Goal: Transaction & Acquisition: Purchase product/service

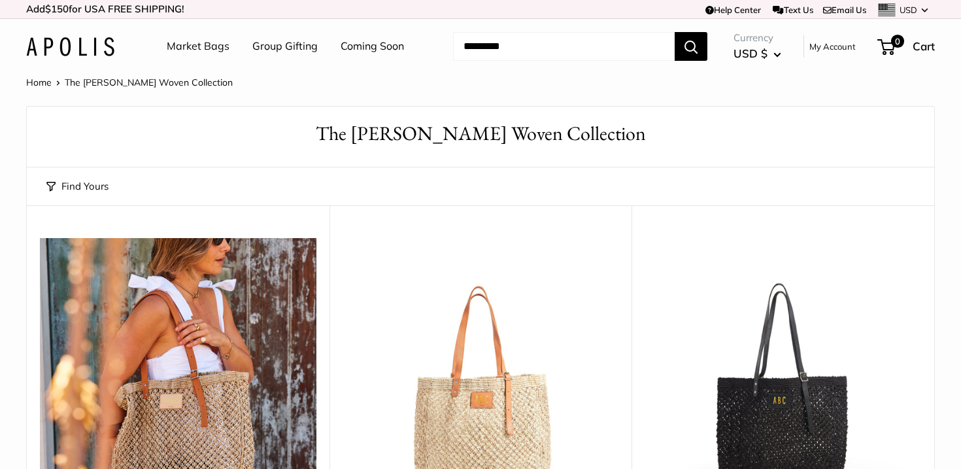
scroll to position [235, 0]
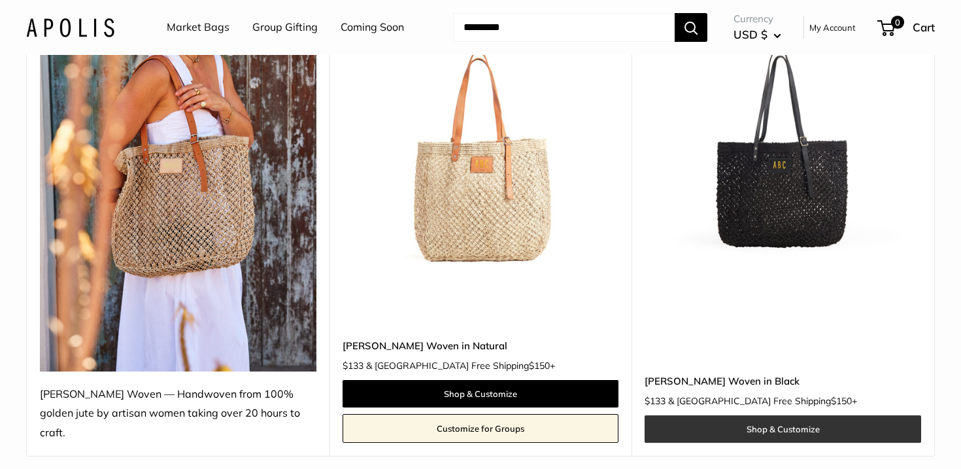
click at [739, 419] on link "Shop & Customize" at bounding box center [783, 428] width 277 height 27
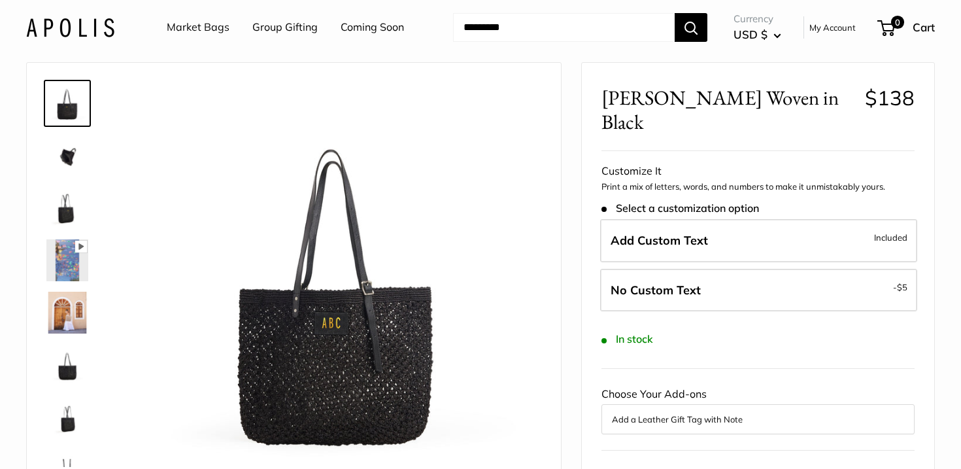
scroll to position [56, 0]
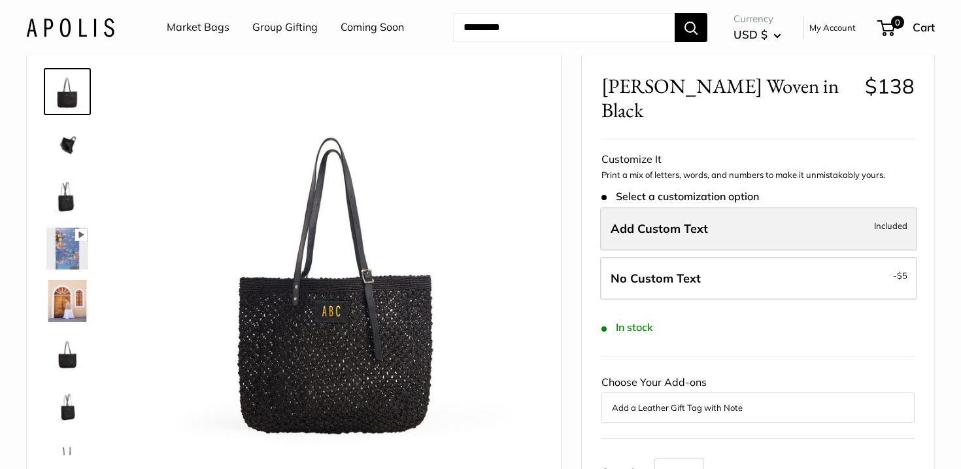
click at [764, 217] on label "Add Custom Text Included" at bounding box center [758, 228] width 317 height 43
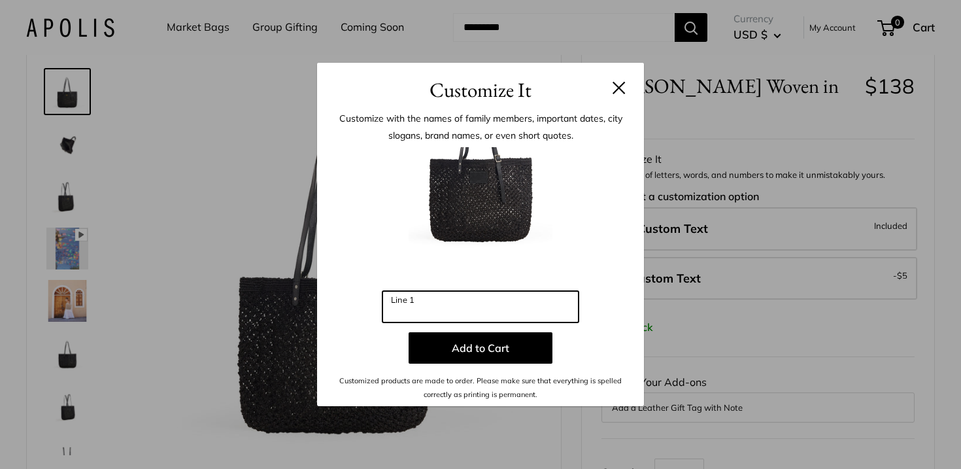
click at [442, 309] on input "Line 1" at bounding box center [480, 306] width 196 height 31
drag, startPoint x: 431, startPoint y: 318, endPoint x: 336, endPoint y: 305, distance: 96.4
click at [337, 305] on div "Enter 3 letters *** Line 1 Add to Cart Customized products are made to order. P…" at bounding box center [481, 274] width 288 height 254
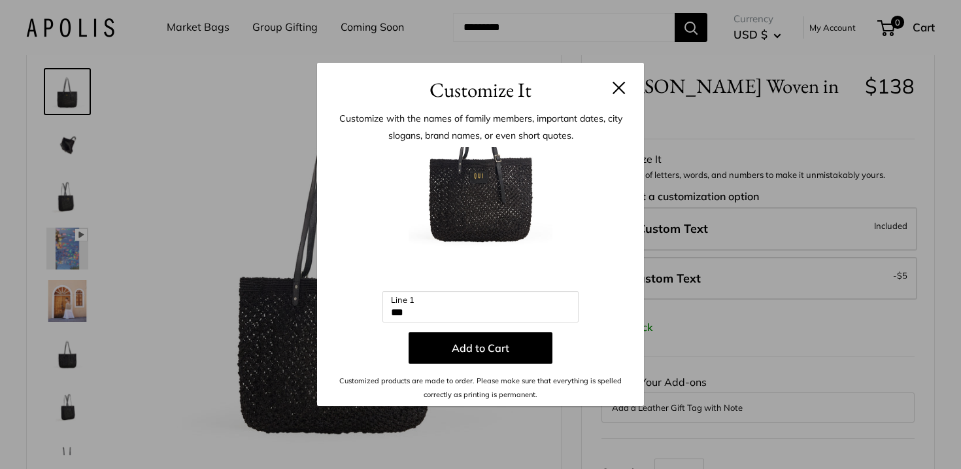
click at [618, 87] on button at bounding box center [619, 87] width 13 height 13
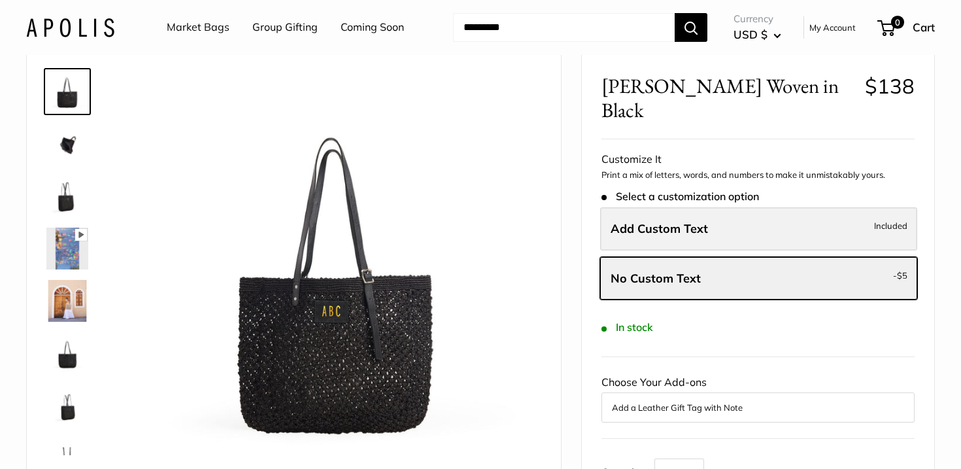
click at [633, 214] on label "Add Custom Text Included" at bounding box center [758, 228] width 317 height 43
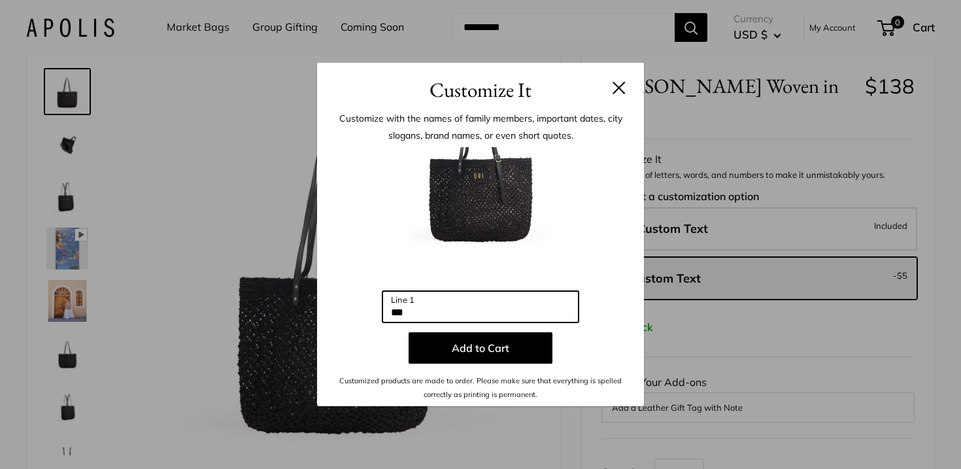
click at [492, 314] on input "***" at bounding box center [480, 306] width 196 height 31
type input "*"
type input "***"
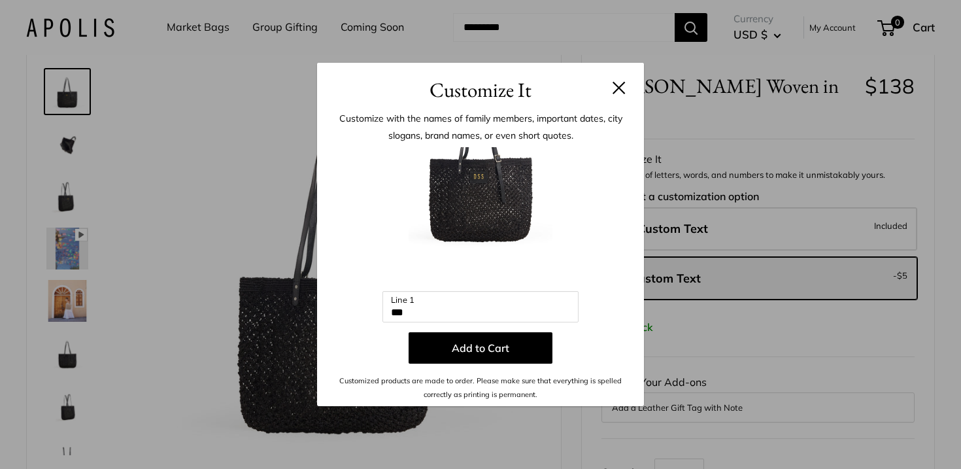
click at [615, 86] on button at bounding box center [619, 87] width 13 height 13
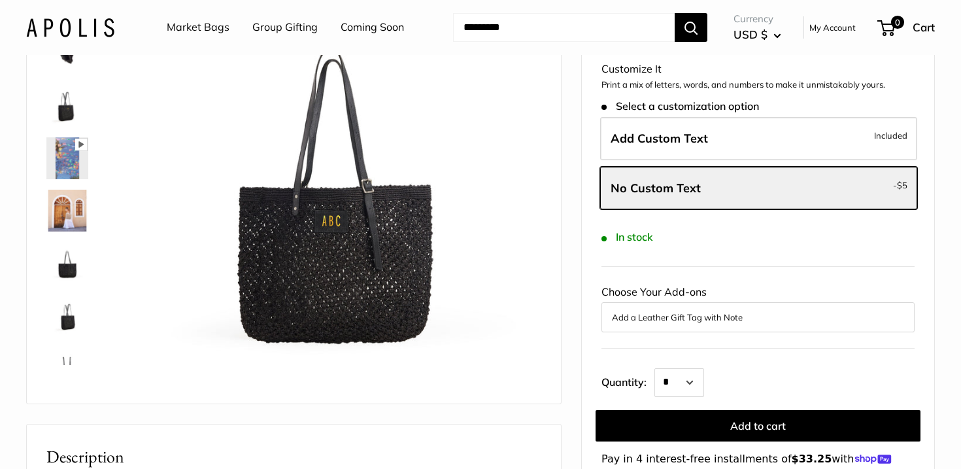
scroll to position [0, 0]
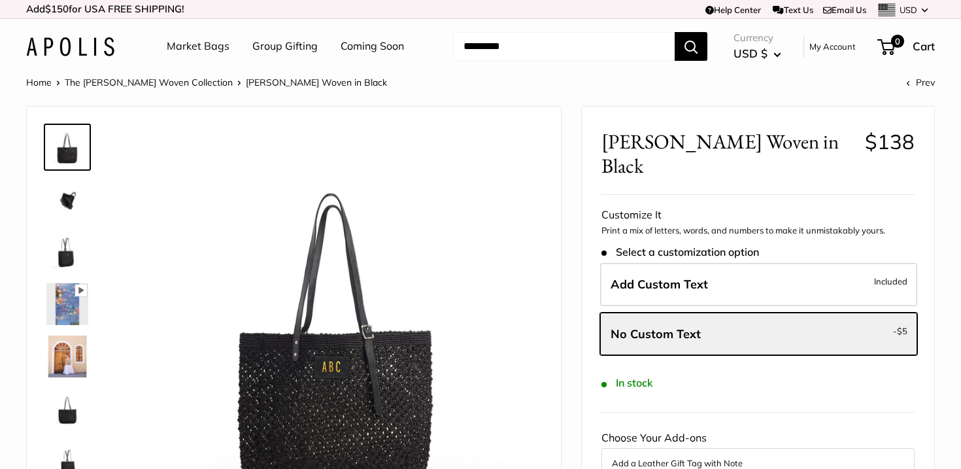
click at [373, 46] on link "Coming Soon" at bounding box center [372, 47] width 63 height 20
click at [194, 50] on link "Market Bags" at bounding box center [198, 47] width 63 height 20
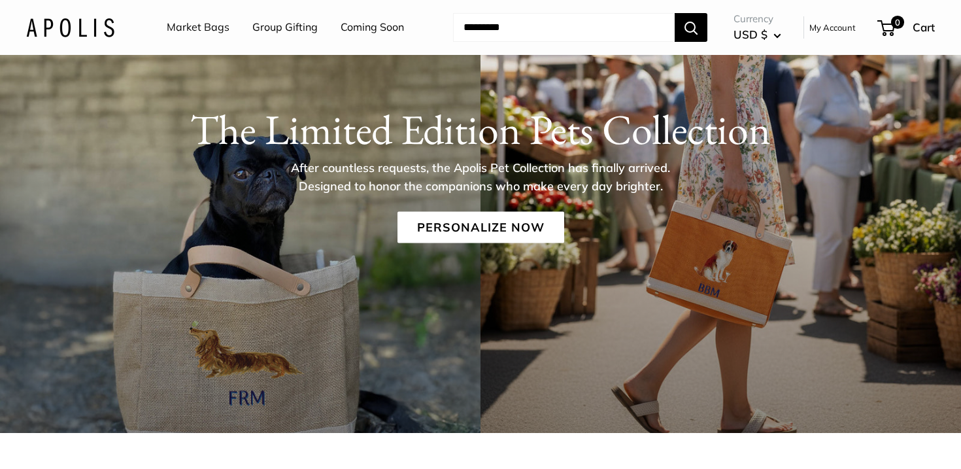
scroll to position [125, 0]
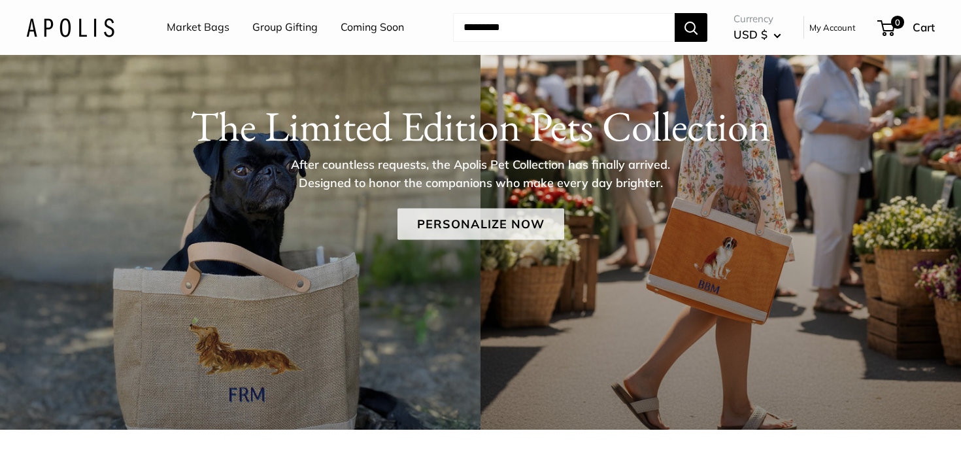
click at [480, 217] on link "Personalize Now" at bounding box center [480, 223] width 167 height 31
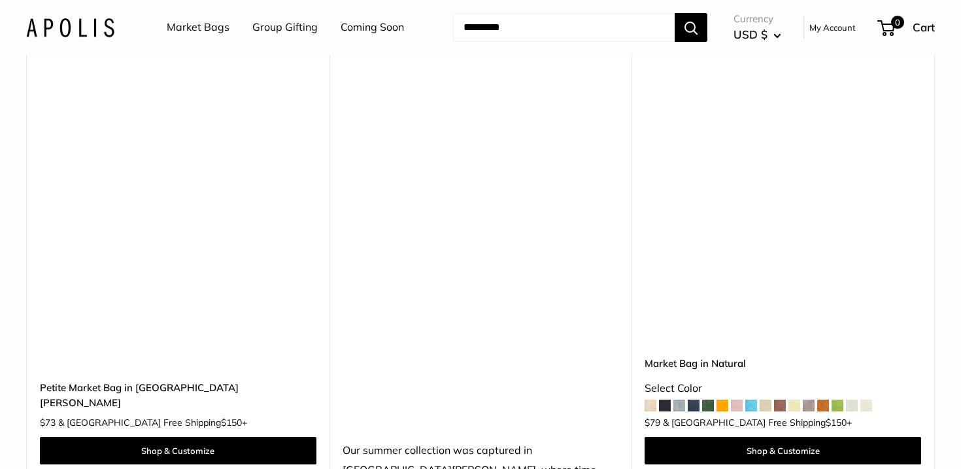
scroll to position [2461, 0]
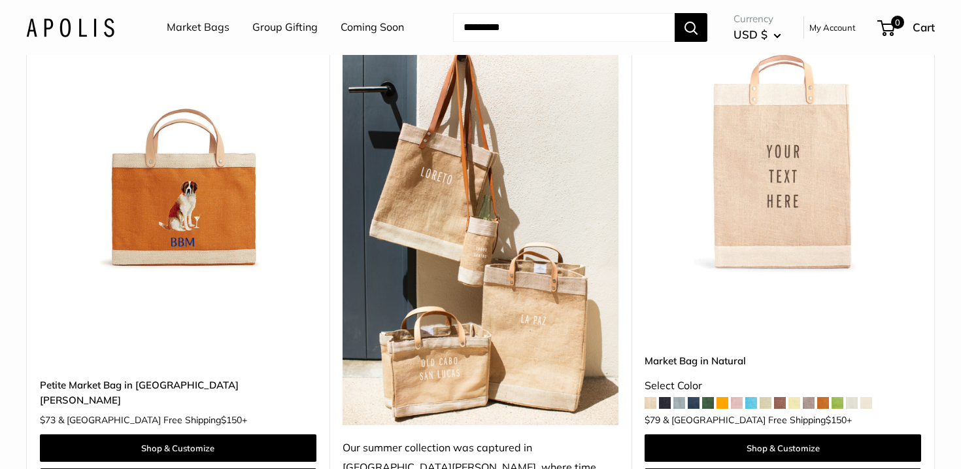
click at [709, 397] on span at bounding box center [708, 403] width 12 height 12
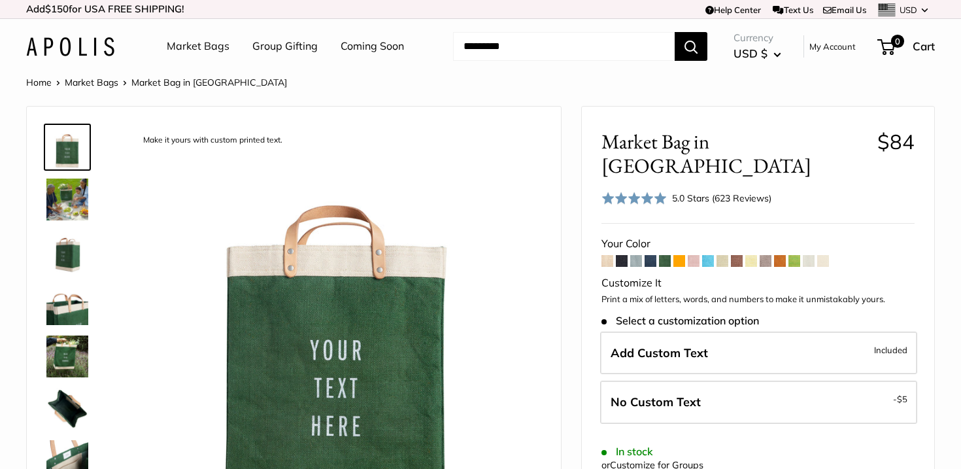
click at [652, 255] on span at bounding box center [651, 261] width 12 height 12
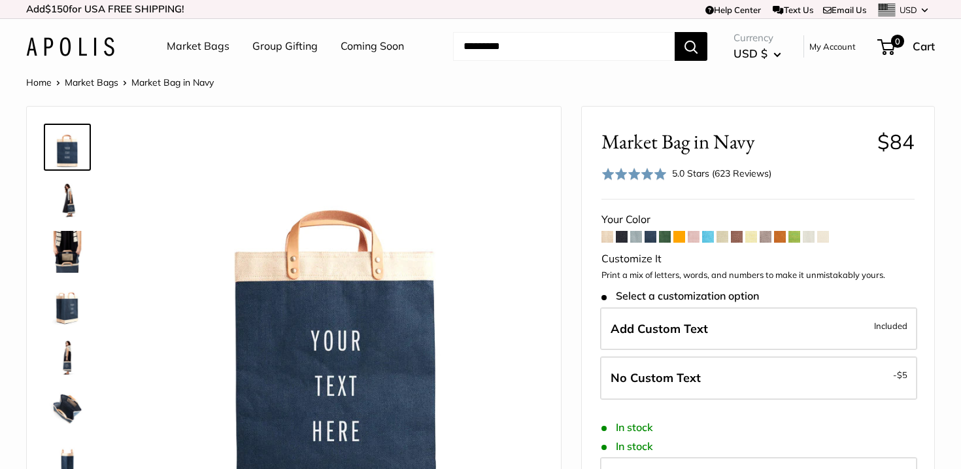
click at [826, 236] on span at bounding box center [823, 237] width 12 height 12
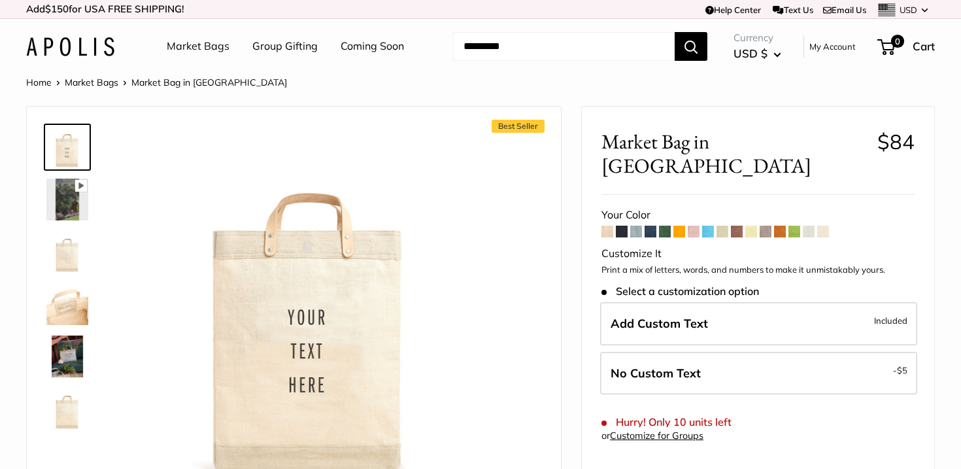
click at [811, 226] on span at bounding box center [809, 232] width 12 height 12
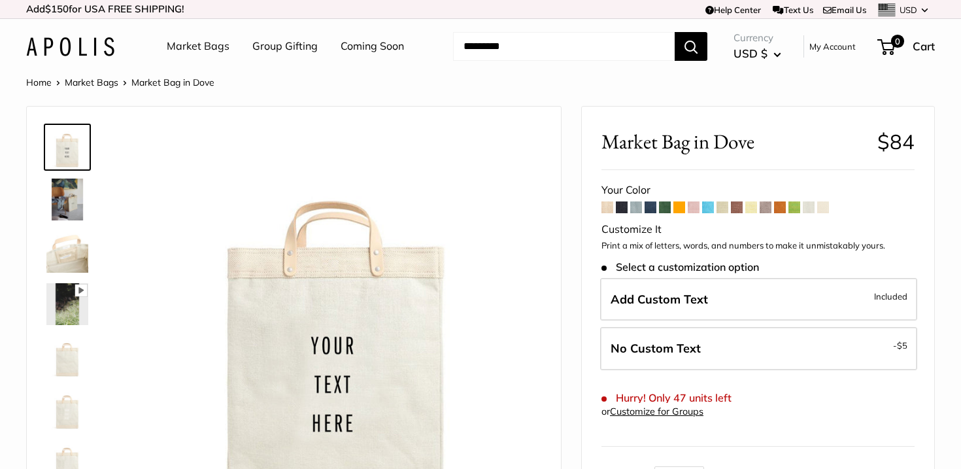
click at [791, 205] on span at bounding box center [794, 207] width 12 height 12
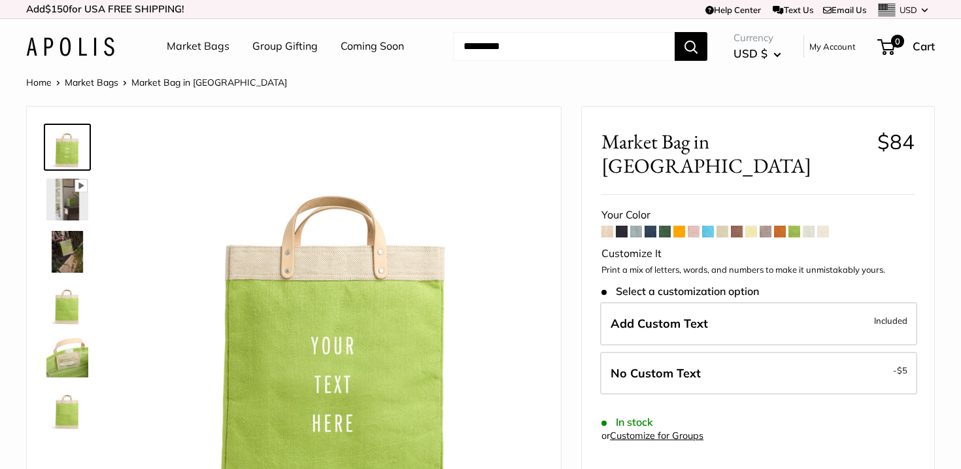
click at [779, 226] on span at bounding box center [780, 232] width 12 height 12
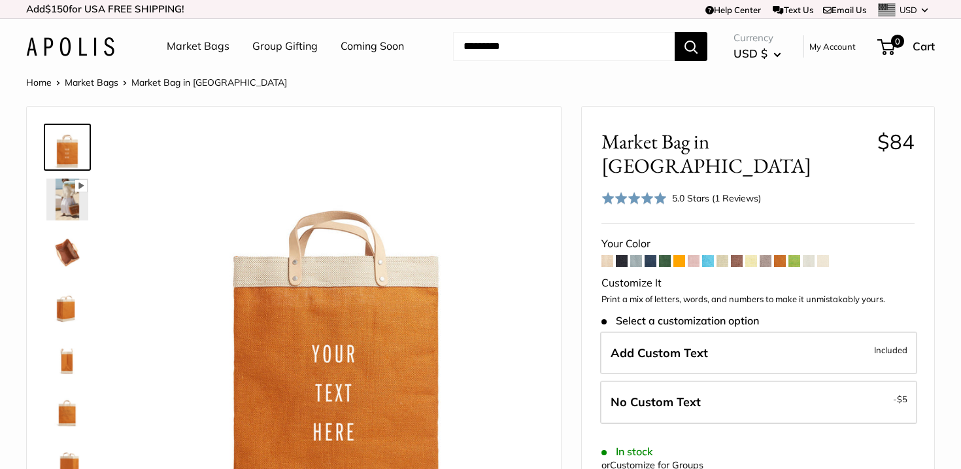
click at [767, 255] on span at bounding box center [766, 261] width 12 height 12
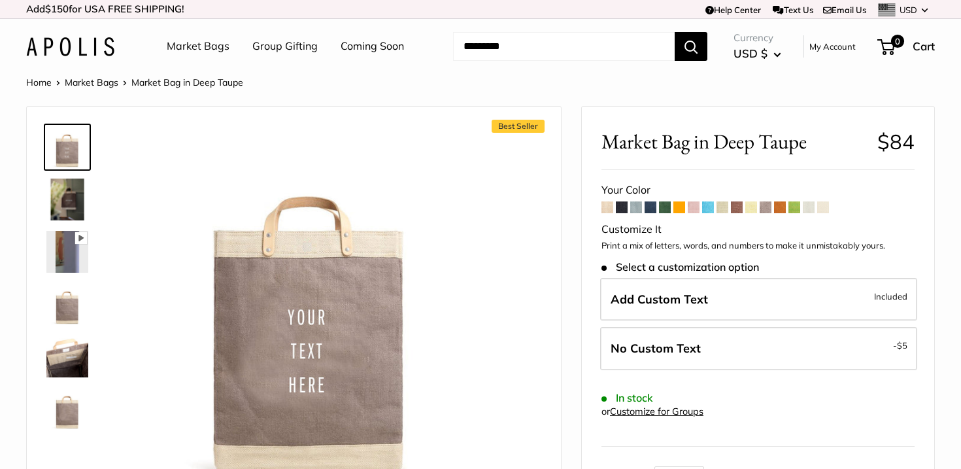
click at [754, 212] on span at bounding box center [751, 207] width 12 height 12
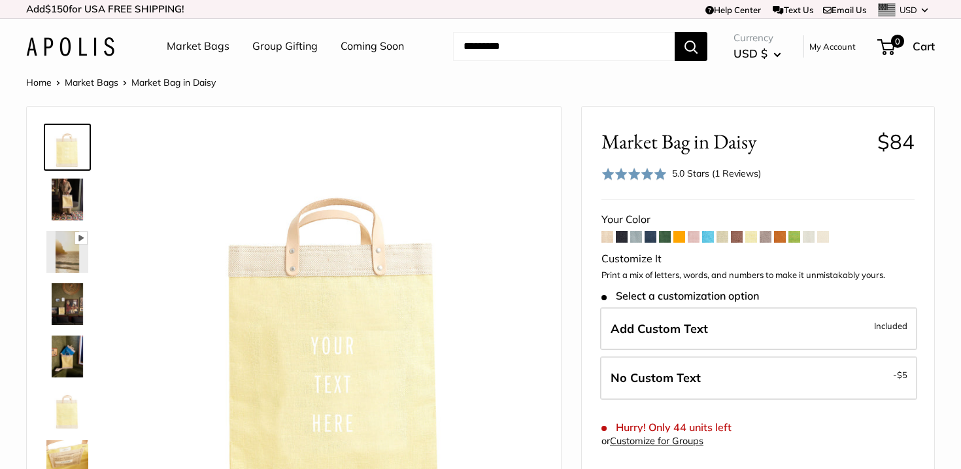
click at [739, 236] on span at bounding box center [737, 237] width 12 height 12
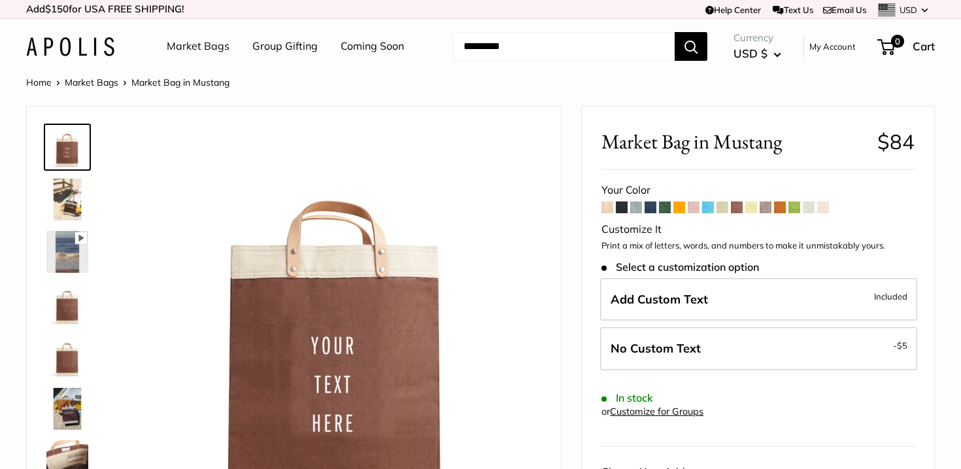
click at [722, 212] on span at bounding box center [722, 207] width 12 height 12
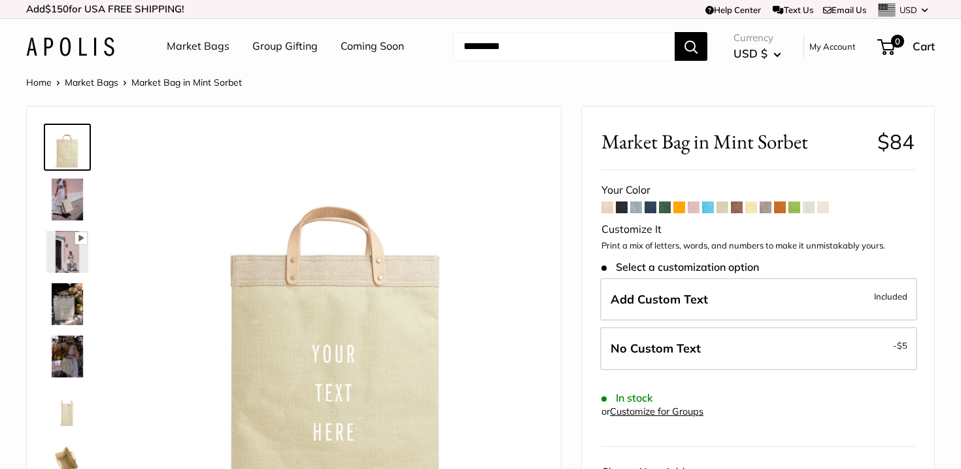
click at [709, 212] on span at bounding box center [708, 207] width 12 height 12
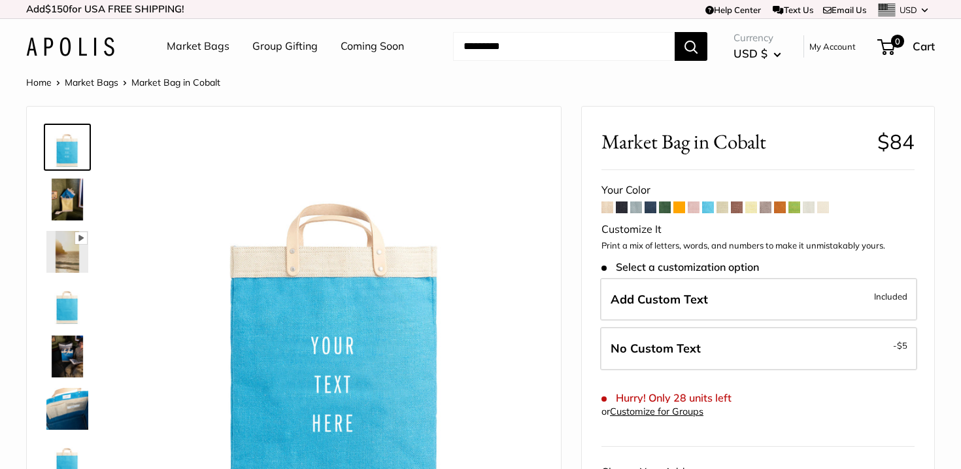
click at [696, 211] on span at bounding box center [694, 207] width 12 height 12
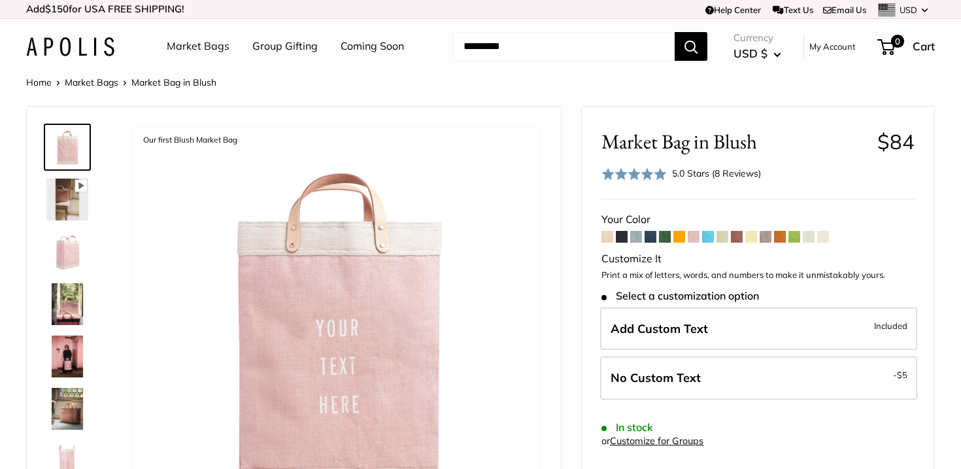
click at [680, 237] on span at bounding box center [679, 237] width 12 height 12
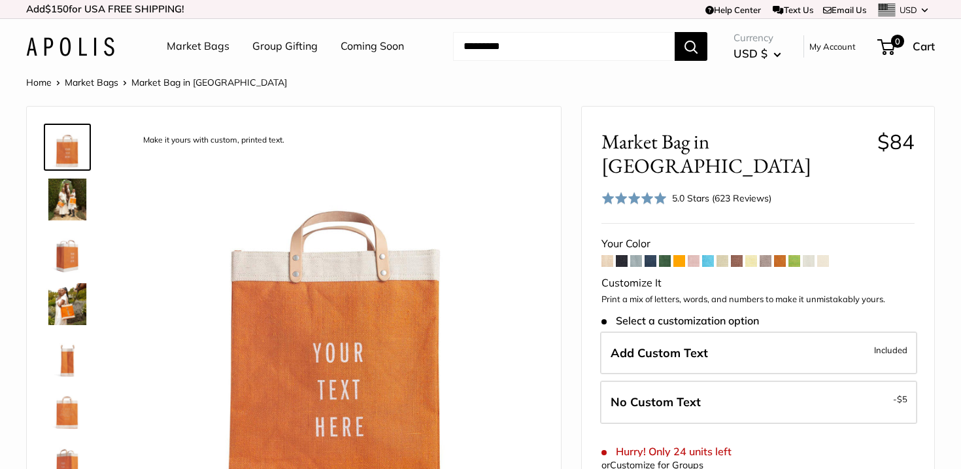
click at [665, 255] on span at bounding box center [665, 261] width 12 height 12
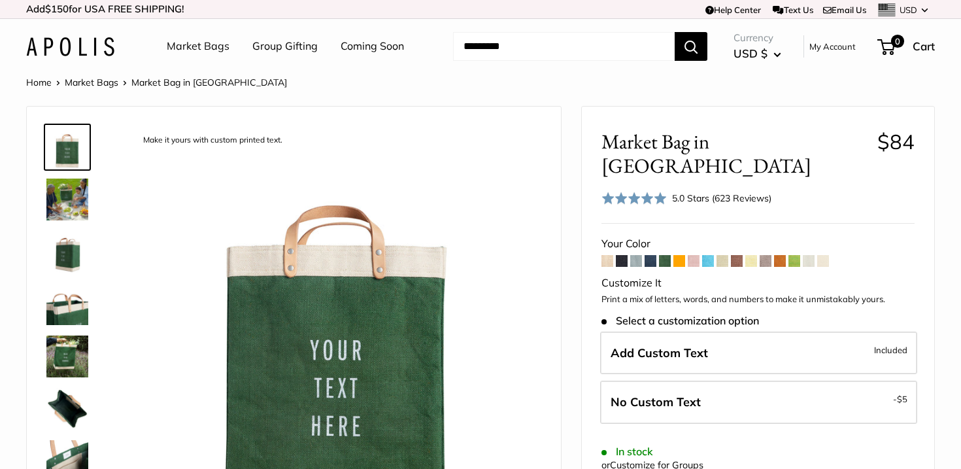
click at [651, 255] on span at bounding box center [651, 261] width 12 height 12
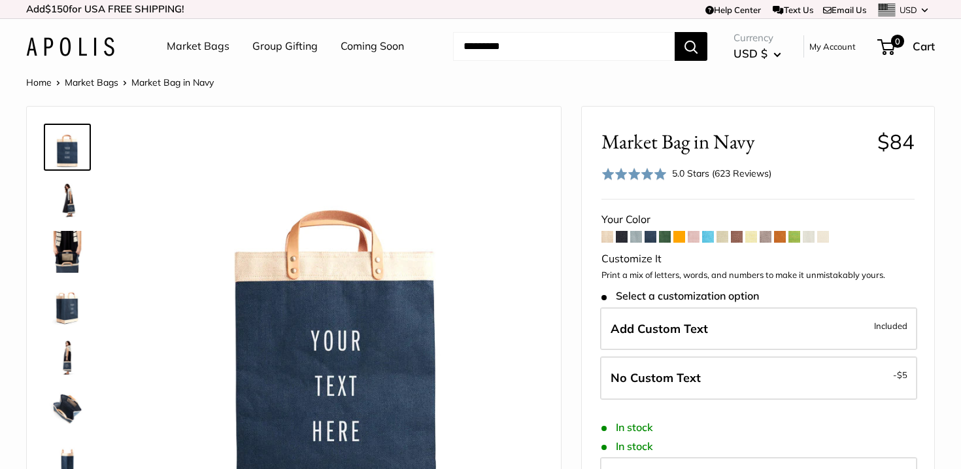
click at [638, 240] on span at bounding box center [636, 237] width 12 height 12
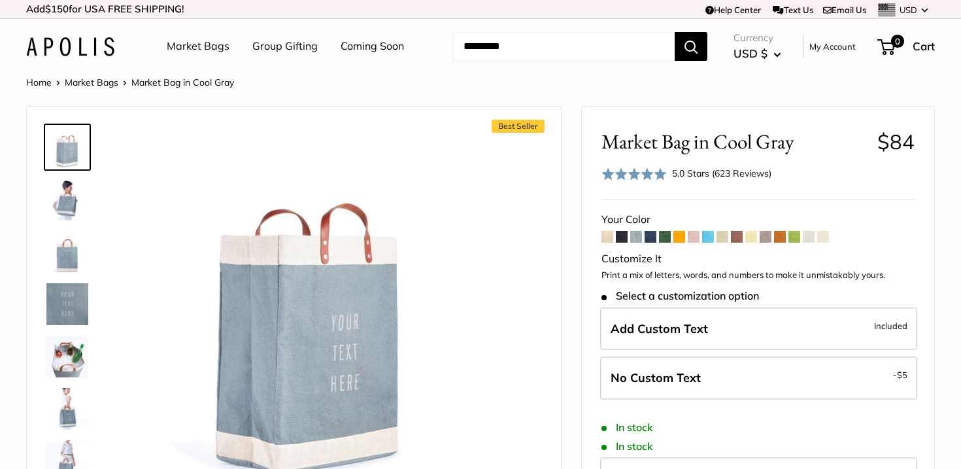
click at [622, 242] on span at bounding box center [622, 237] width 12 height 12
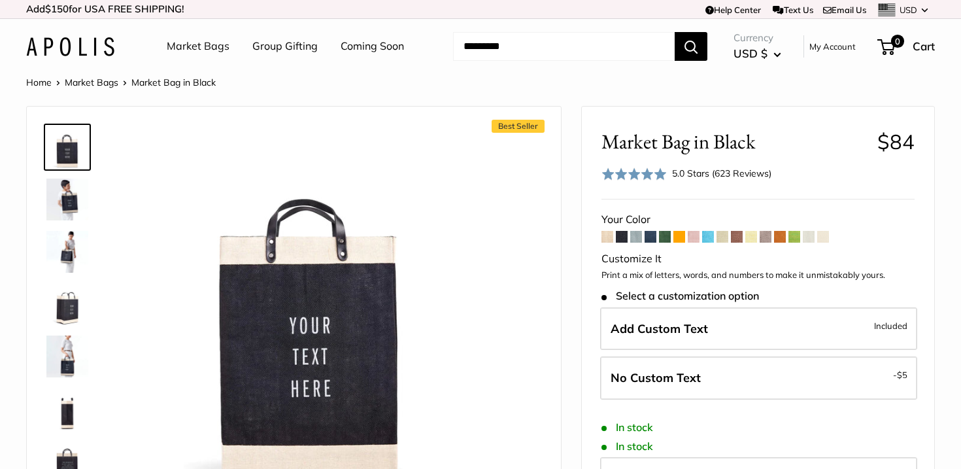
click at [605, 241] on span at bounding box center [607, 237] width 12 height 12
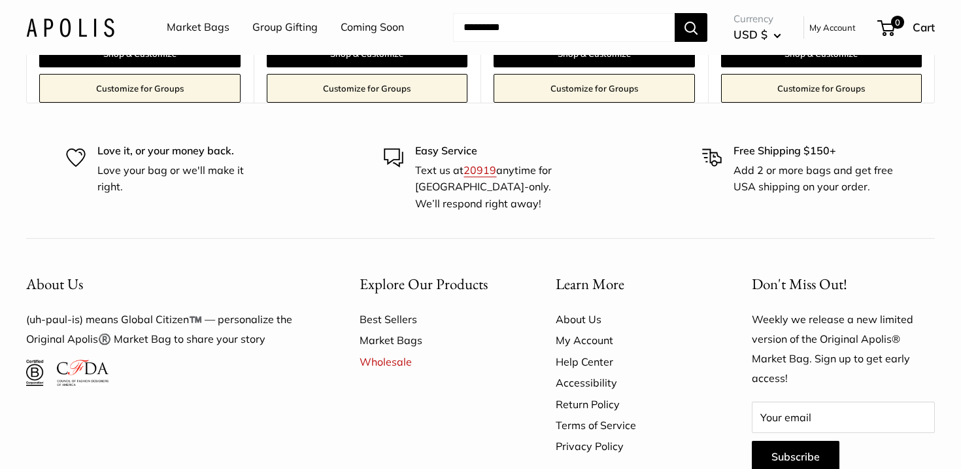
scroll to position [8233, 0]
